Goal: Task Accomplishment & Management: Manage account settings

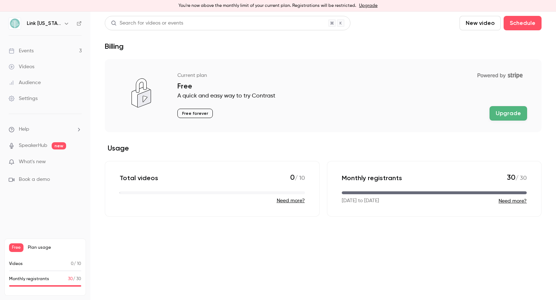
click at [42, 23] on h6 "Link [US_STATE]" at bounding box center [44, 23] width 34 height 7
click at [64, 22] on icon "button" at bounding box center [67, 24] width 6 height 6
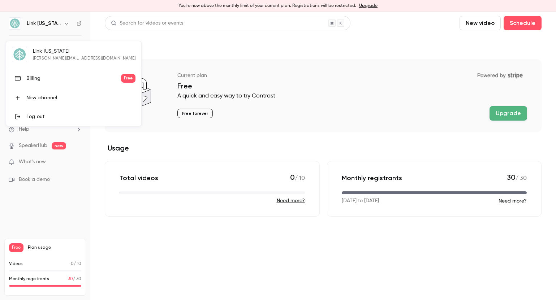
click at [42, 26] on div at bounding box center [278, 150] width 556 height 300
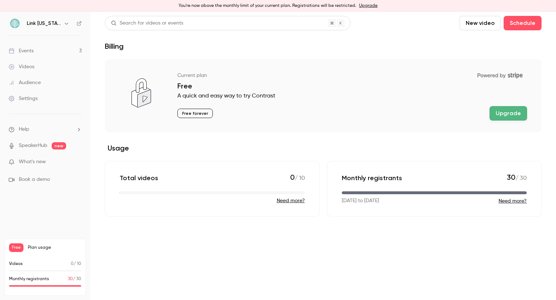
click at [28, 283] on div "Monthly registrants 30 / 30" at bounding box center [45, 281] width 72 height 11
click at [38, 248] on span "Plan usage" at bounding box center [54, 248] width 53 height 6
click at [512, 200] on button "Need more?" at bounding box center [512, 201] width 28 height 7
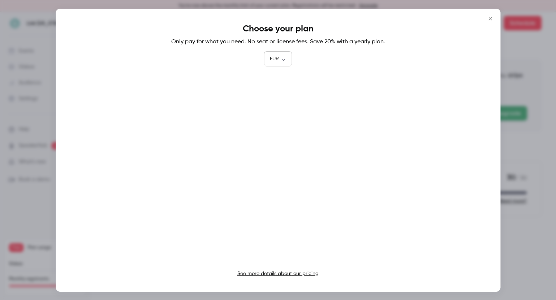
click at [286, 53] on div "EUR *** ​" at bounding box center [278, 59] width 28 height 14
click at [281, 60] on body "You're now above the monthly limit of your current plan. Registrations will be …" at bounding box center [278, 156] width 556 height 289
click at [272, 98] on li "USD" at bounding box center [278, 100] width 28 height 19
type input "***"
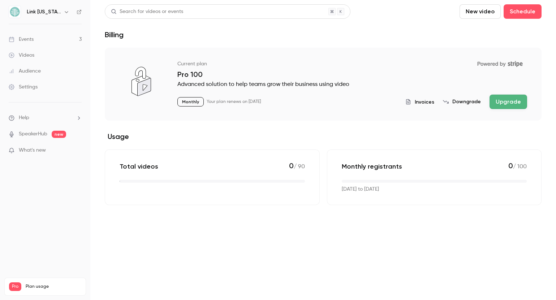
click at [37, 12] on h6 "Link [US_STATE]" at bounding box center [44, 11] width 34 height 7
click at [51, 12] on h6 "Link [US_STATE]" at bounding box center [44, 11] width 34 height 7
click at [64, 14] on icon "button" at bounding box center [67, 12] width 6 height 6
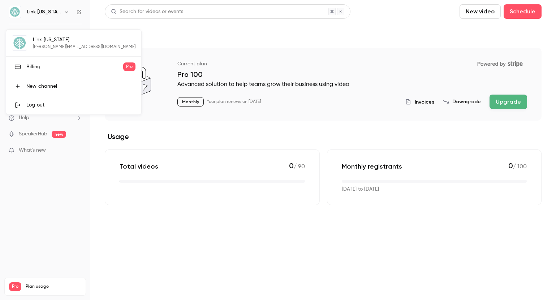
click at [33, 68] on div "Billing" at bounding box center [74, 66] width 97 height 7
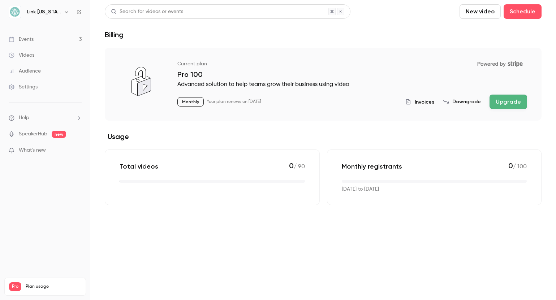
click at [33, 39] on div "Events" at bounding box center [21, 39] width 25 height 7
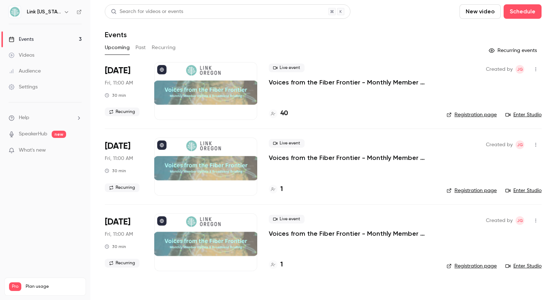
click at [537, 70] on icon "button" at bounding box center [536, 69] width 6 height 5
click at [338, 105] on div at bounding box center [278, 150] width 556 height 300
click at [198, 76] on div at bounding box center [205, 91] width 103 height 58
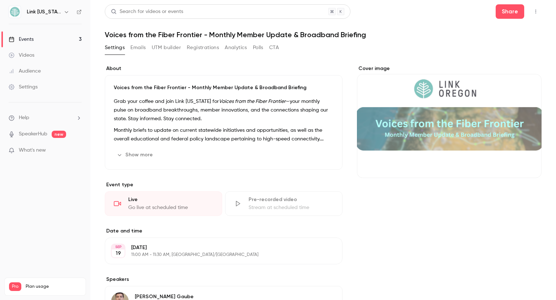
click at [26, 42] on div "Events" at bounding box center [21, 39] width 25 height 7
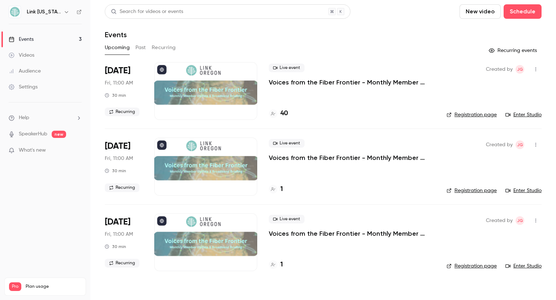
click at [278, 119] on div "Live event Voices from the Fiber Frontier - Monthly Member Update & Broadband B…" at bounding box center [352, 91] width 166 height 58
click at [281, 114] on h4 "40" at bounding box center [284, 114] width 8 height 10
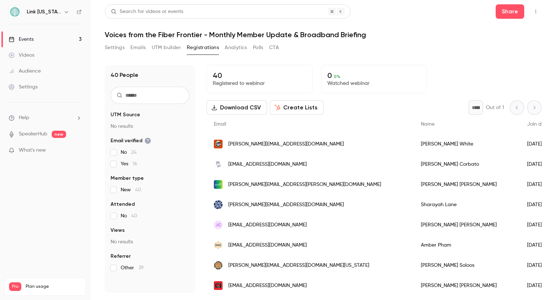
click at [41, 10] on h6 "Link [US_STATE]" at bounding box center [44, 11] width 34 height 7
click at [64, 11] on icon "button" at bounding box center [67, 12] width 6 height 6
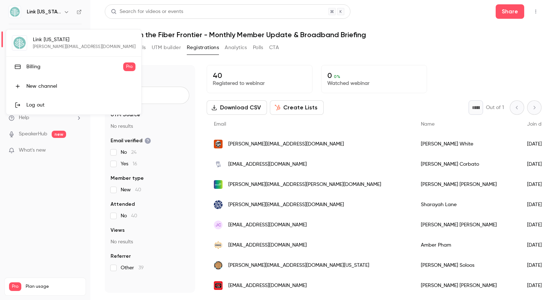
click at [53, 13] on div at bounding box center [278, 150] width 556 height 300
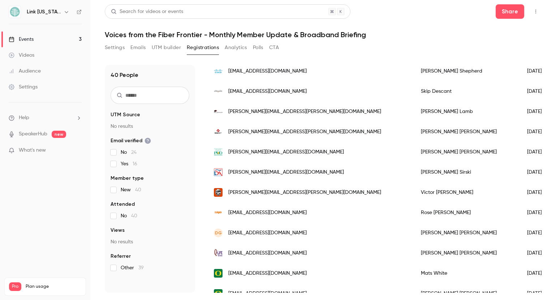
scroll to position [650, 0]
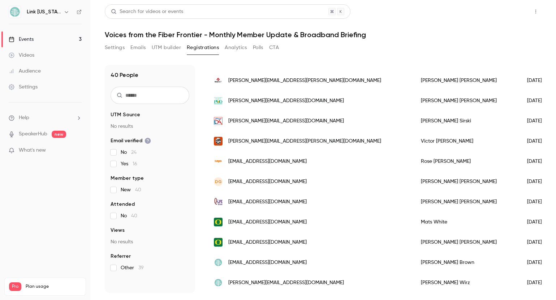
click at [508, 12] on button "Share" at bounding box center [509, 11] width 29 height 14
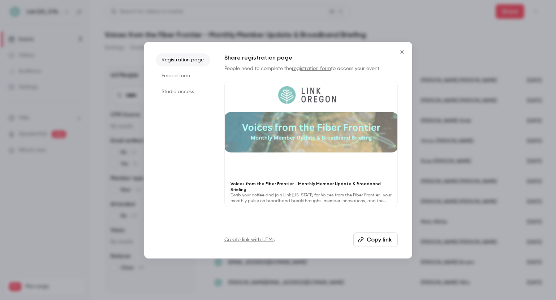
click at [402, 48] on button "Close" at bounding box center [402, 52] width 14 height 14
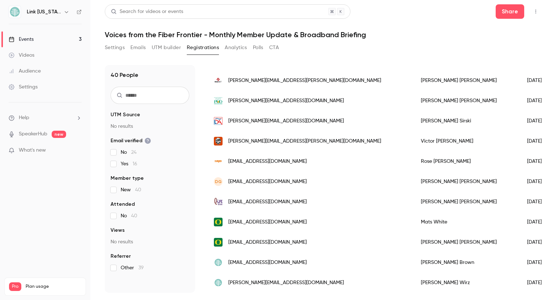
click at [540, 11] on button "button" at bounding box center [536, 12] width 12 height 12
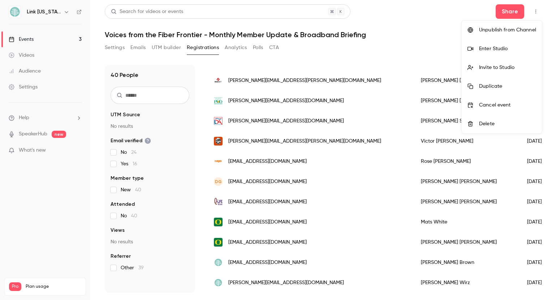
click at [446, 27] on div at bounding box center [278, 150] width 556 height 300
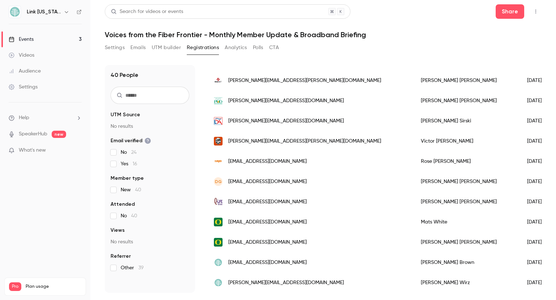
click at [116, 48] on button "Settings" at bounding box center [115, 48] width 20 height 12
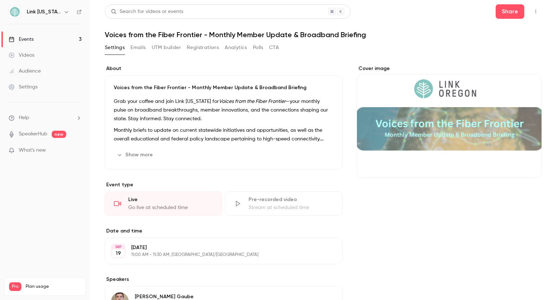
click at [211, 45] on button "Registrations" at bounding box center [203, 48] width 32 height 12
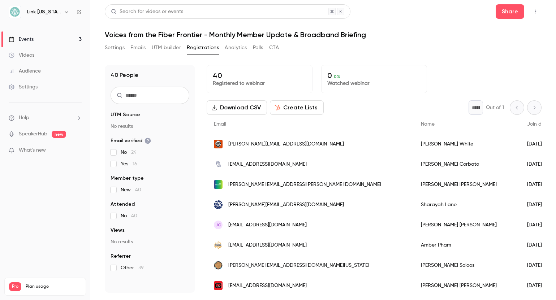
click at [241, 107] on button "Download CSV" at bounding box center [237, 107] width 60 height 14
click at [31, 41] on div "Events" at bounding box center [21, 39] width 25 height 7
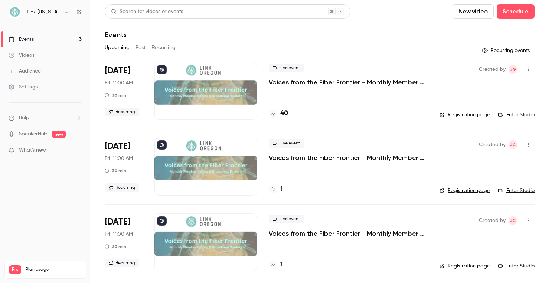
click at [36, 14] on h6 "Link [US_STATE]" at bounding box center [44, 11] width 34 height 7
click at [511, 13] on button "Schedule" at bounding box center [516, 11] width 38 height 14
click at [402, 15] on div at bounding box center [274, 141] width 549 height 283
click at [27, 74] on div "Audience" at bounding box center [25, 71] width 32 height 7
click at [282, 116] on h4 "40" at bounding box center [284, 114] width 8 height 10
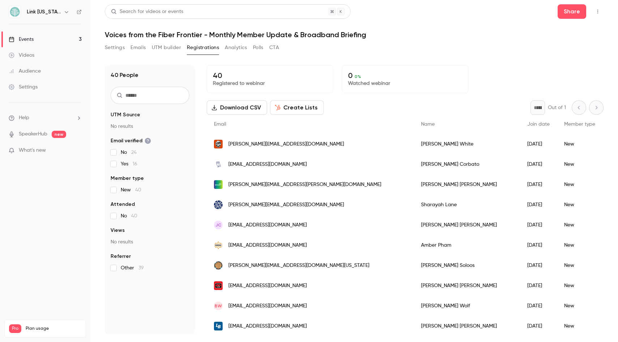
click at [35, 14] on h6 "Link [US_STATE]" at bounding box center [44, 11] width 34 height 7
click at [31, 36] on div "Events" at bounding box center [21, 39] width 25 height 7
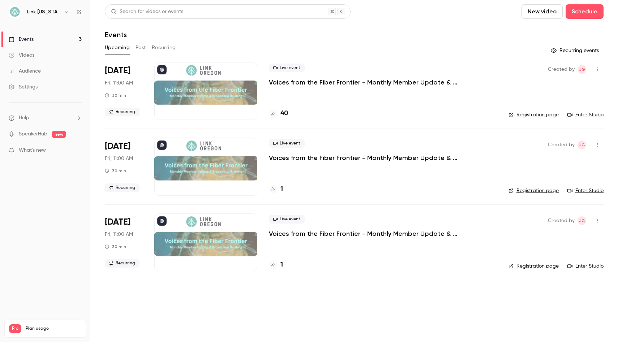
click at [48, 185] on nav "Link Oregon Events 3 Videos Audience Settings Help SpeakerHub new What's new Pr…" at bounding box center [45, 171] width 90 height 342
